Goal: Task Accomplishment & Management: Manage account settings

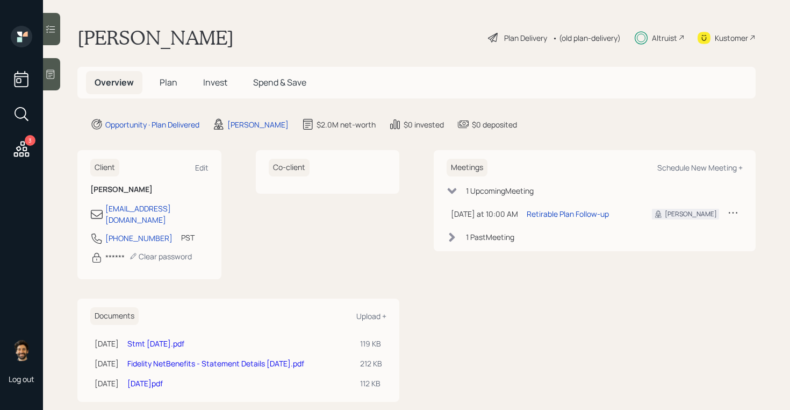
click at [214, 78] on span "Invest" at bounding box center [215, 82] width 24 height 12
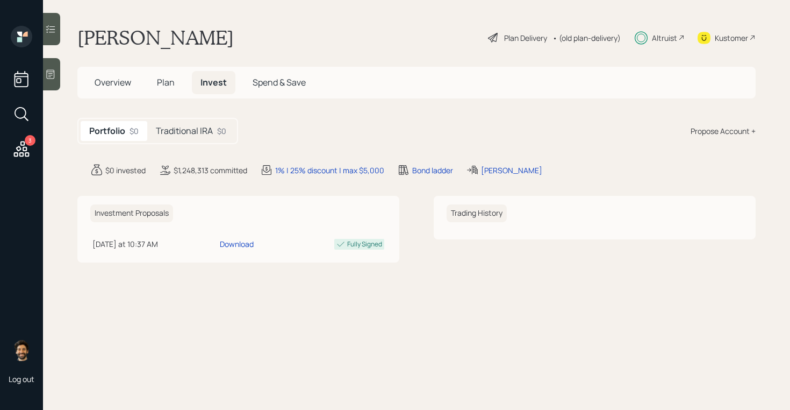
click at [201, 130] on h5 "Traditional IRA" at bounding box center [184, 131] width 57 height 10
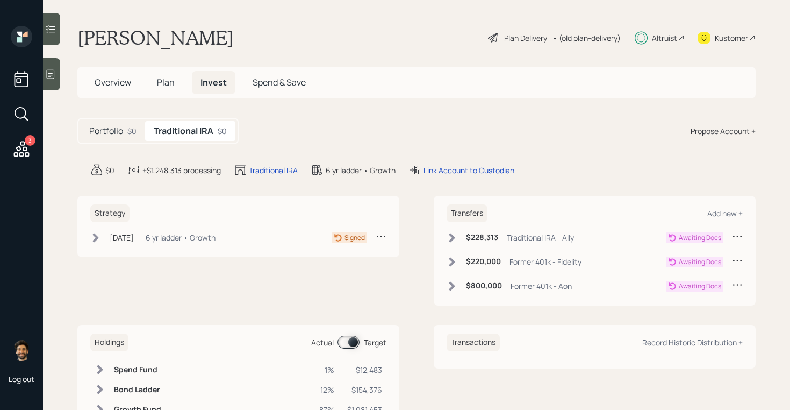
click at [166, 84] on span "Plan" at bounding box center [166, 82] width 18 height 12
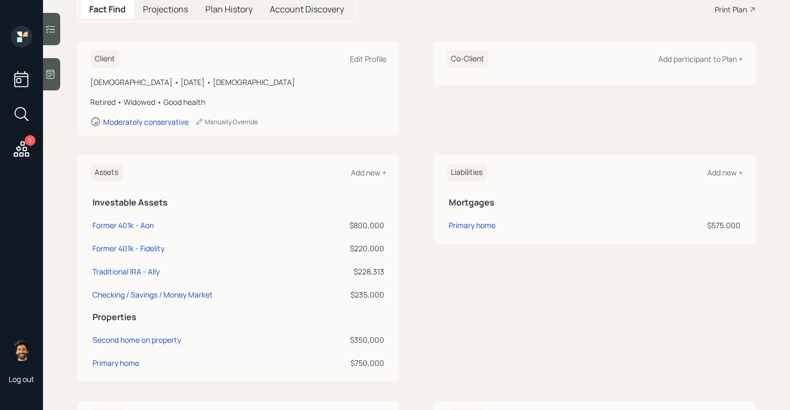
scroll to position [120, 0]
